Goal: Task Accomplishment & Management: Use online tool/utility

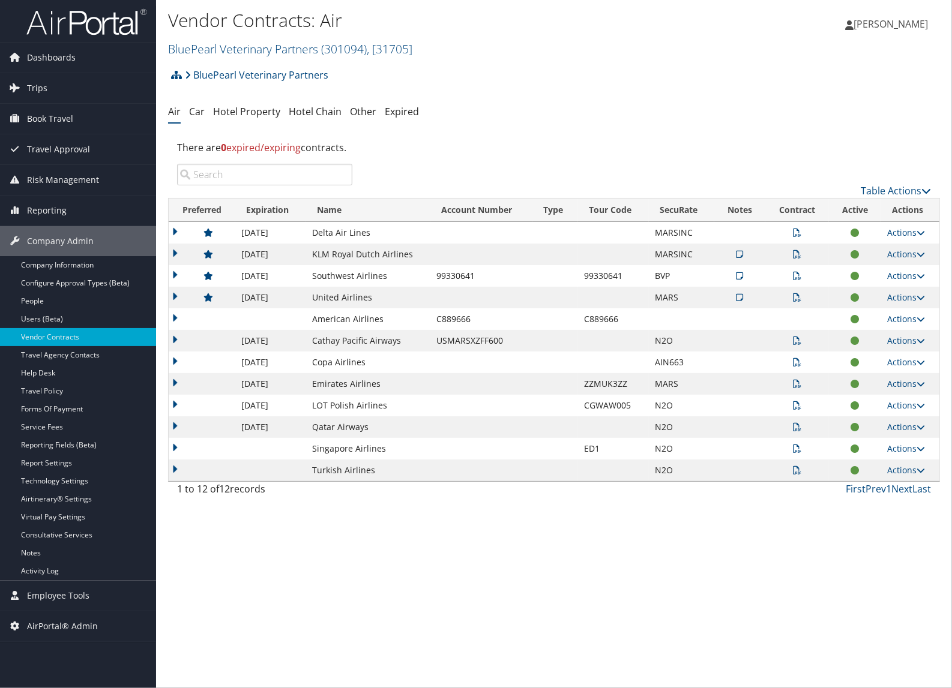
click at [83, 56] on link "Dashboards" at bounding box center [78, 58] width 156 height 30
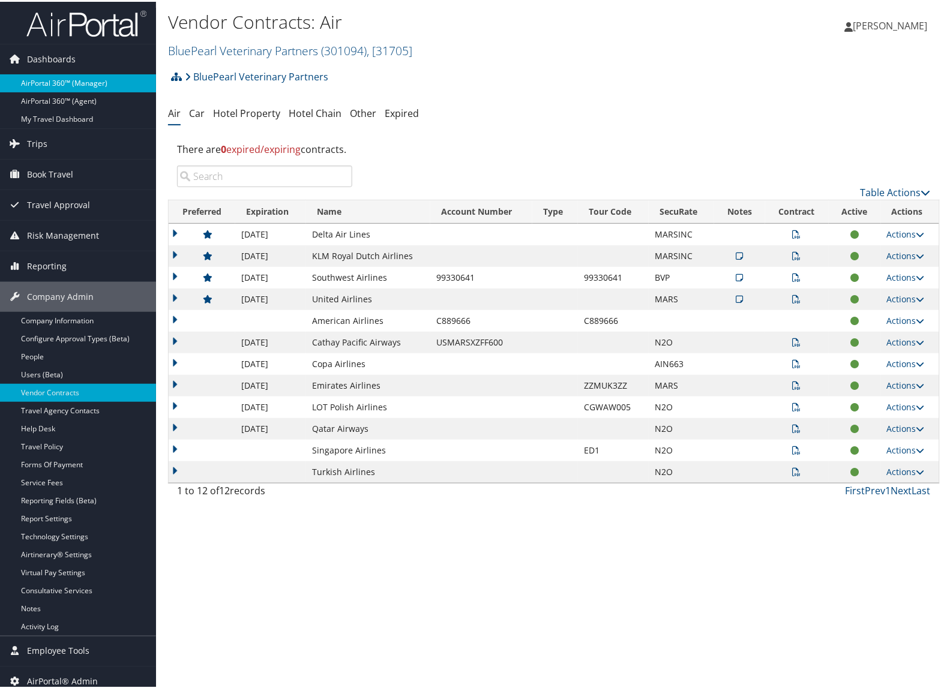
click at [76, 79] on link "AirPortal 360™ (Manager)" at bounding box center [78, 82] width 156 height 18
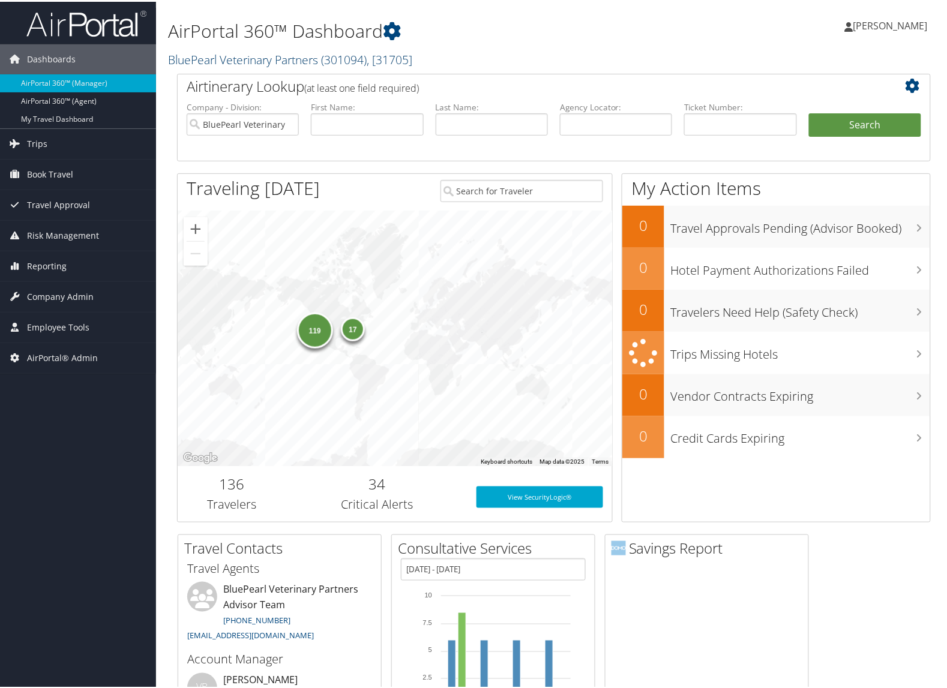
click at [285, 63] on link "BluePearl Veterinary Partners ( 301094 ) , [ 31705 ]" at bounding box center [290, 58] width 244 height 16
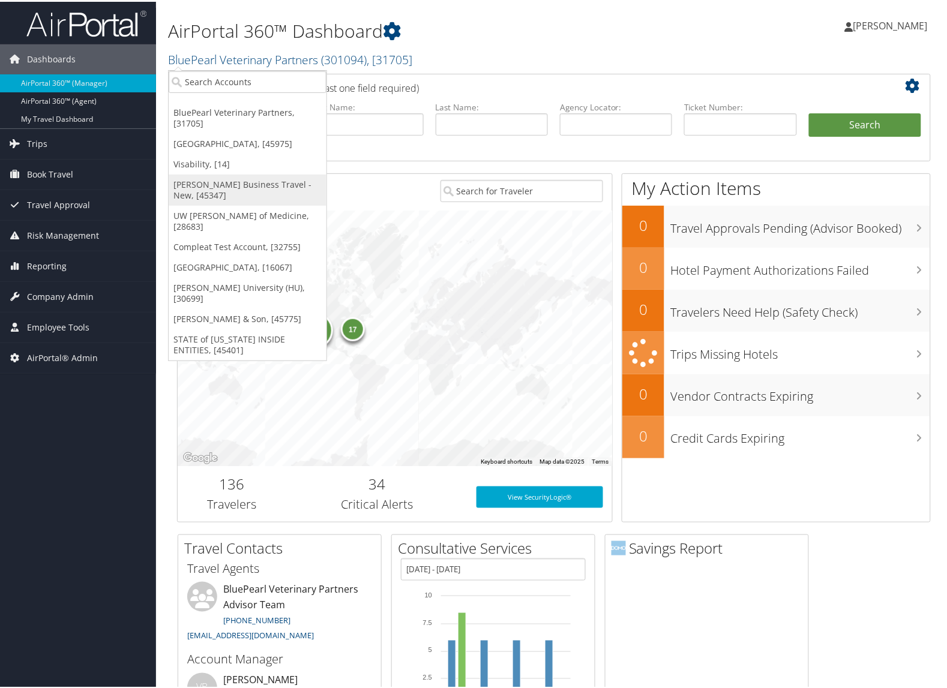
click at [236, 187] on link "[PERSON_NAME] Business Travel - New, [45347]" at bounding box center [248, 188] width 158 height 31
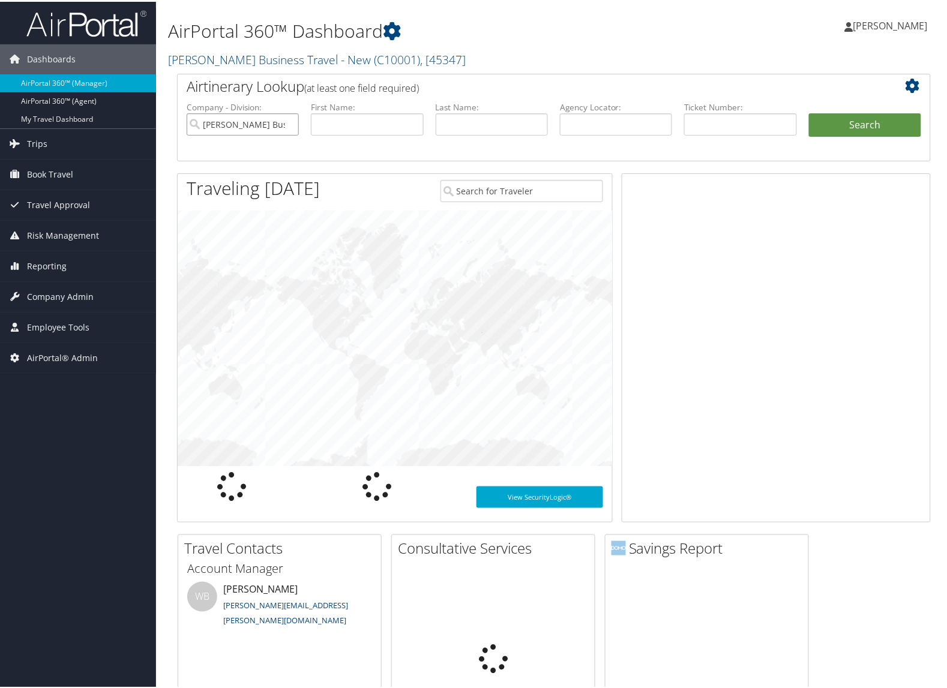
drag, startPoint x: 0, startPoint y: 0, endPoint x: 286, endPoint y: 128, distance: 313.4
click at [287, 129] on input "[PERSON_NAME] Business Travel - New" at bounding box center [243, 123] width 112 height 22
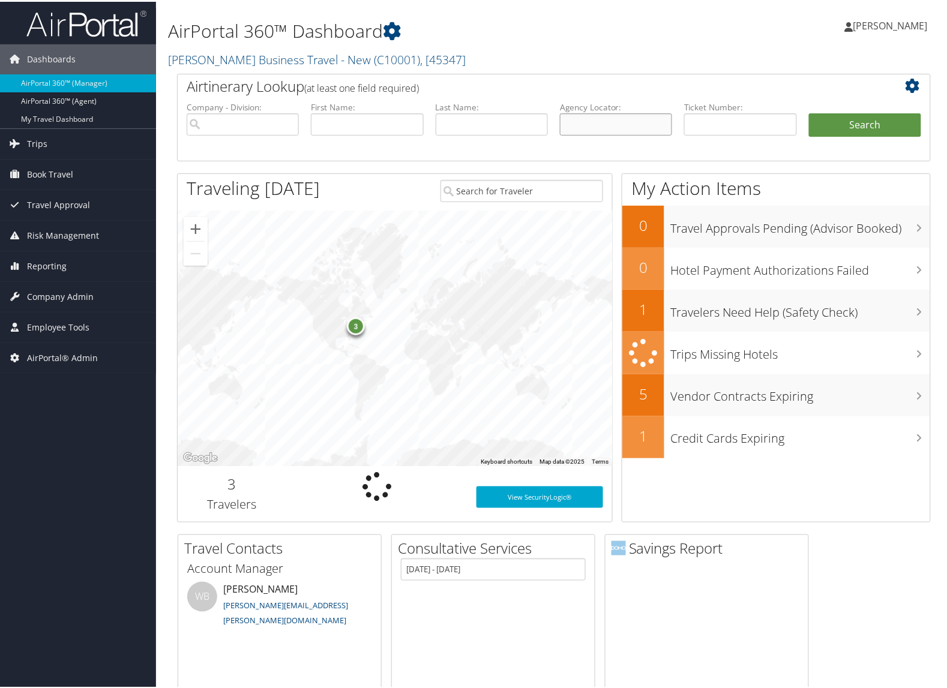
click at [592, 123] on input "text" at bounding box center [616, 123] width 112 height 22
paste input "YMETSY"
type input "YMETSY"
click at [856, 121] on button "Search" at bounding box center [865, 124] width 112 height 24
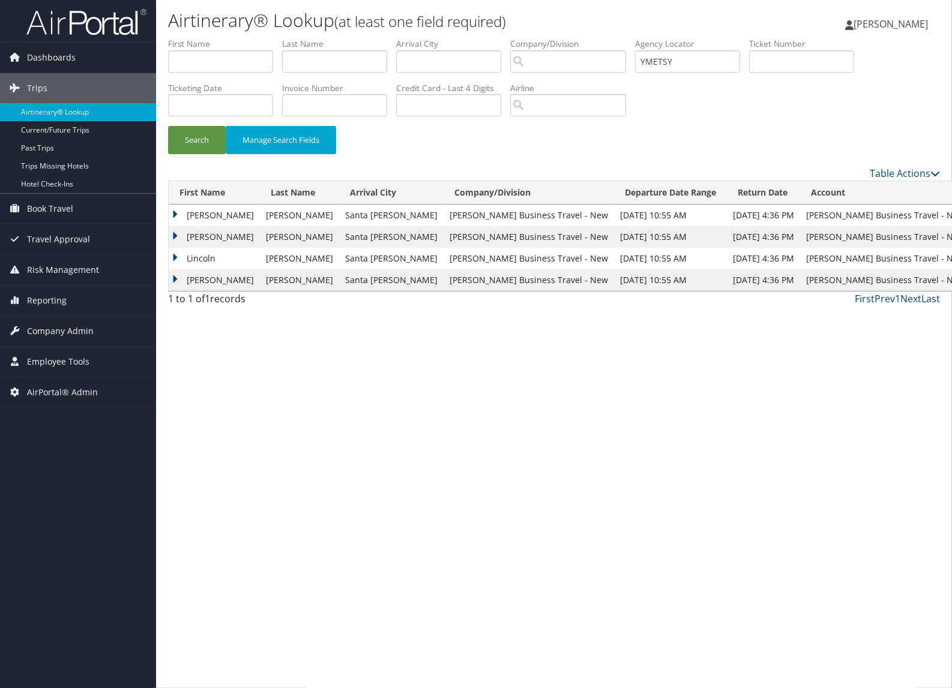
click at [177, 217] on td "Joshua" at bounding box center [214, 216] width 91 height 22
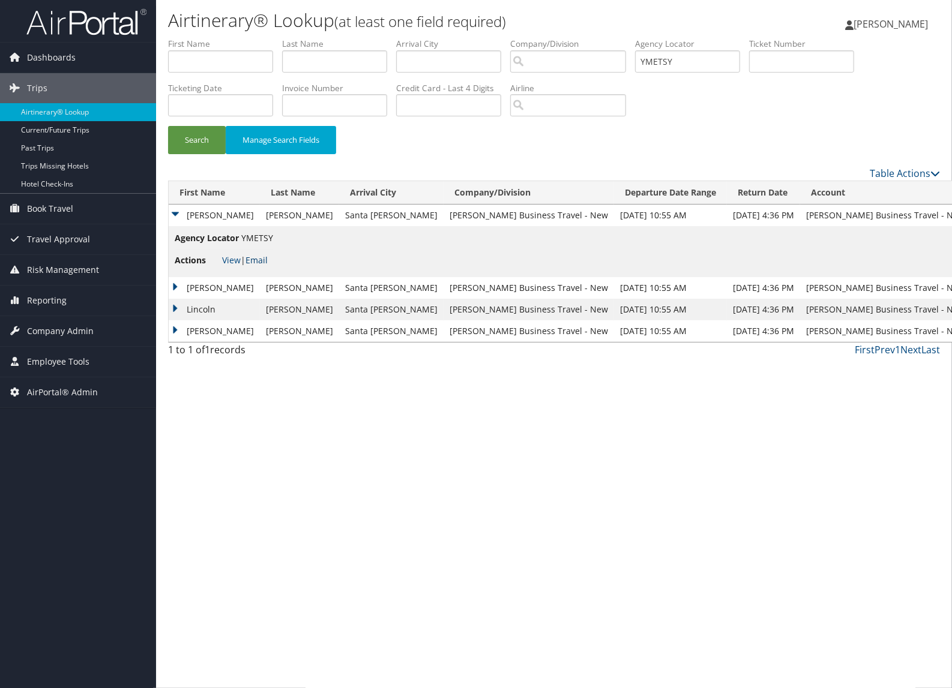
click at [256, 259] on link "Email" at bounding box center [256, 259] width 22 height 11
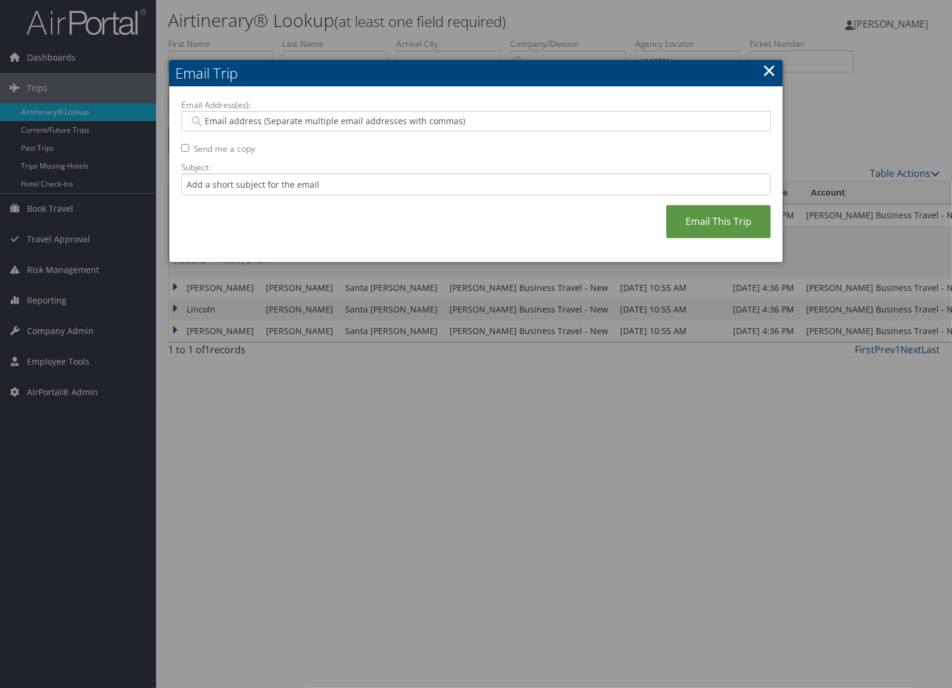
click at [775, 72] on link "×" at bounding box center [769, 70] width 14 height 24
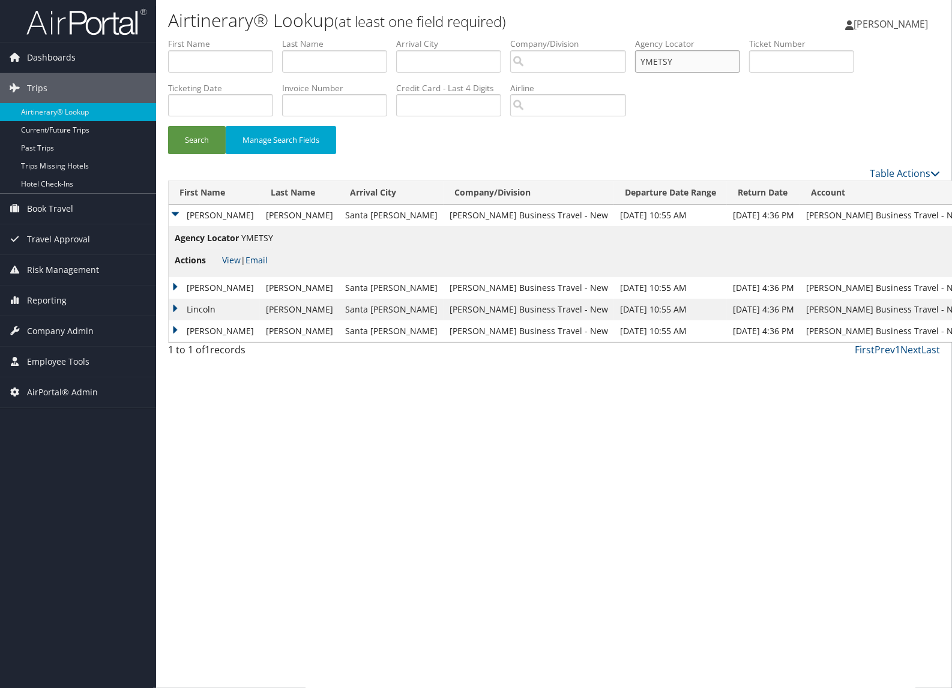
click at [702, 64] on input "YMETSY" at bounding box center [687, 61] width 105 height 22
paste input "SHRIOZ"
type input "SHRIOZ"
click at [196, 132] on button "Search" at bounding box center [197, 140] width 58 height 28
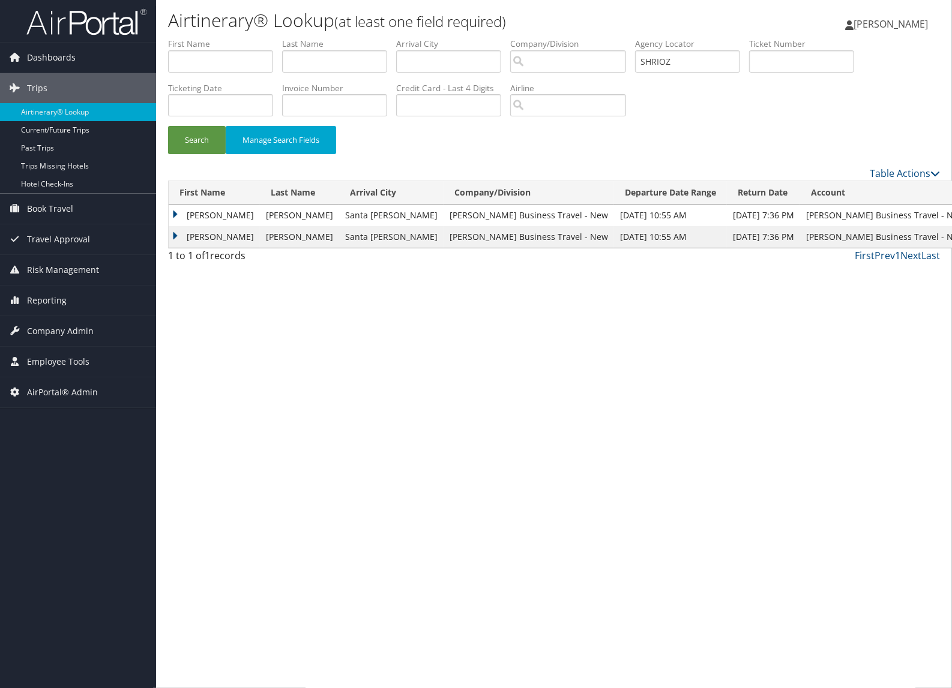
click at [175, 215] on td "Michael" at bounding box center [214, 216] width 91 height 22
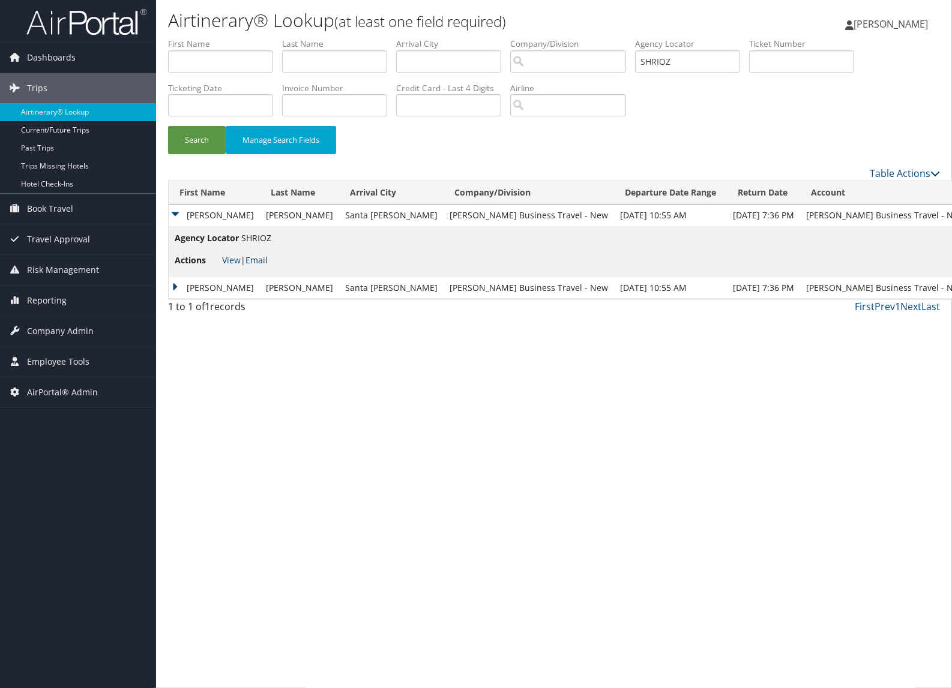
click at [258, 260] on link "Email" at bounding box center [256, 259] width 22 height 11
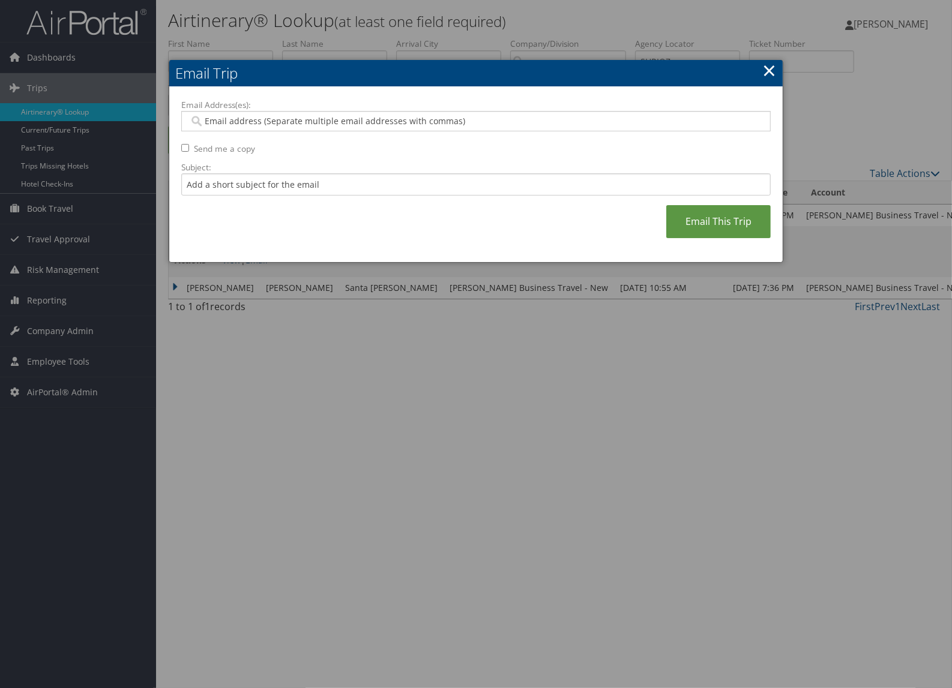
click at [370, 125] on input "Email Address(es):" at bounding box center [475, 121] width 572 height 12
paste input "MIKE.CAMERON@CBTRAVEL.COM"
type input "MIKE.CAMERON@CBTRAVEL.COM"
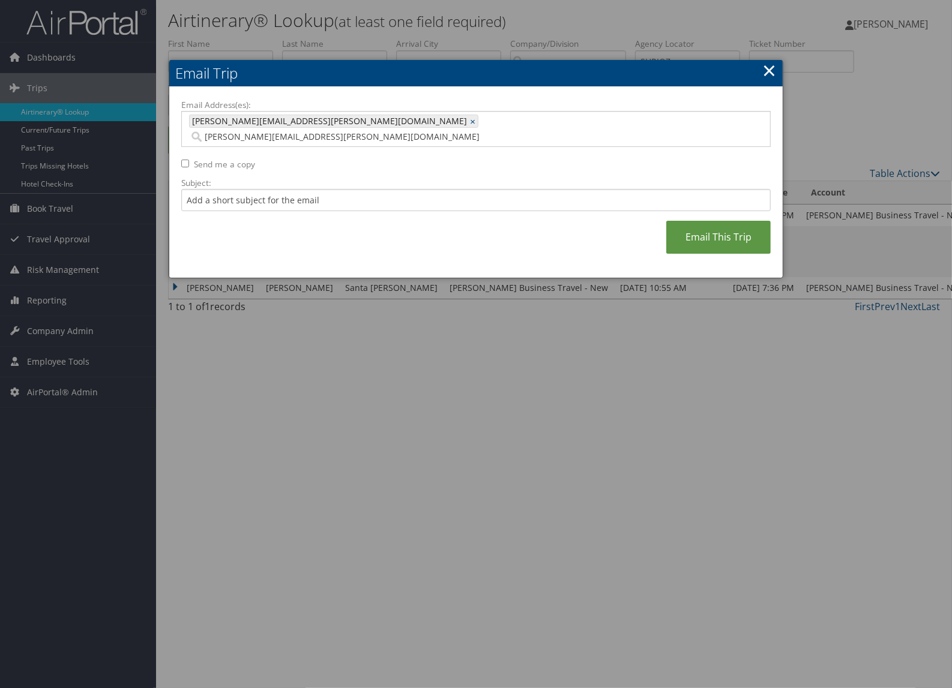
type input "MIKE.CAMERON@CBTRAVEL.COM"
click at [762, 71] on link "×" at bounding box center [769, 70] width 14 height 24
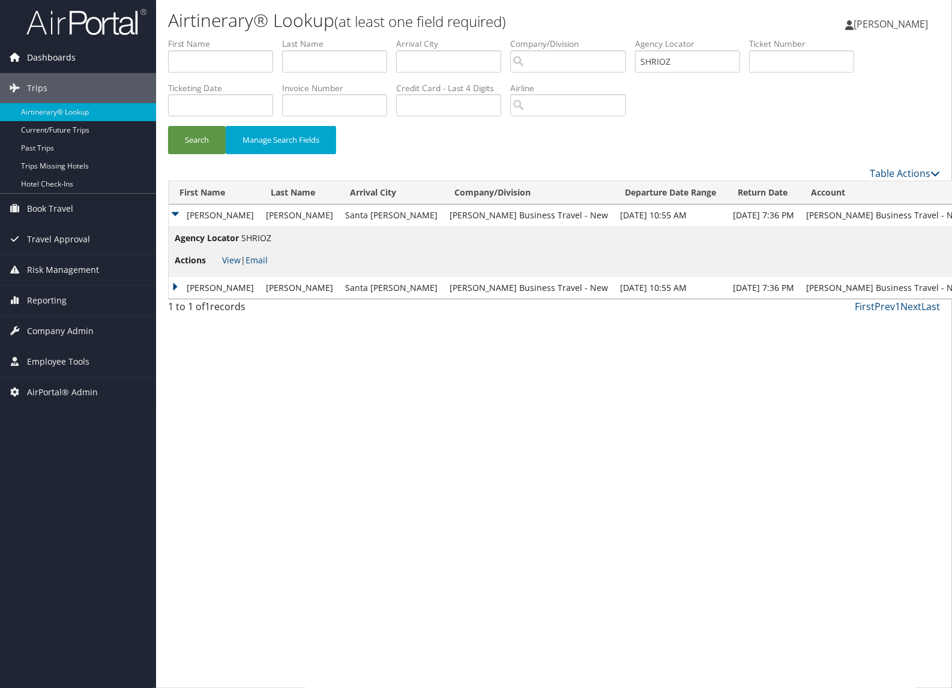
click at [64, 62] on span "Dashboards" at bounding box center [51, 58] width 49 height 30
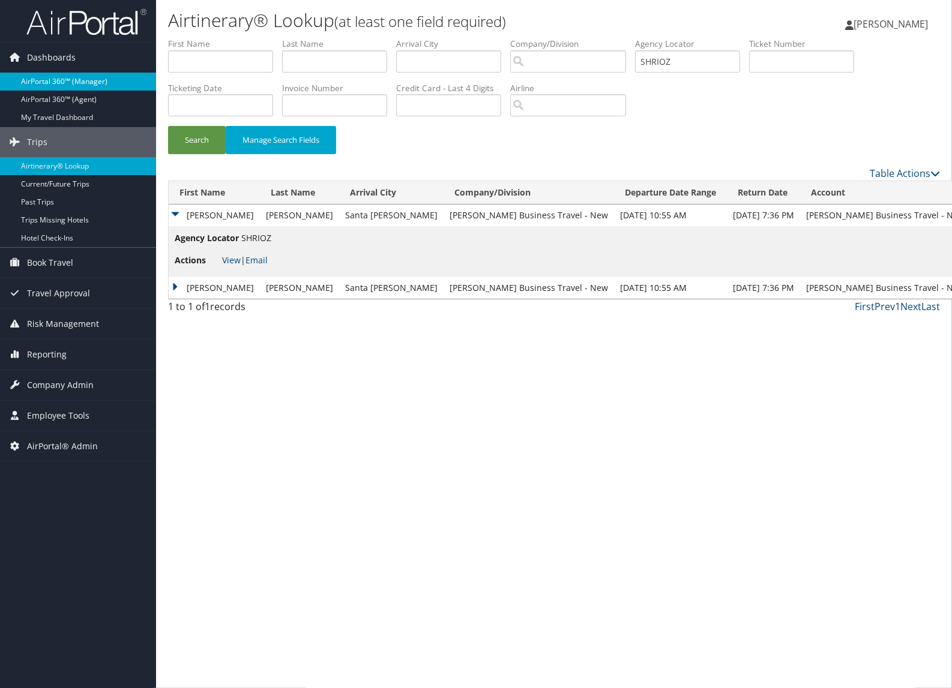
click at [61, 75] on link "AirPortal 360™ (Manager)" at bounding box center [78, 82] width 156 height 18
